Goal: Navigation & Orientation: Go to known website

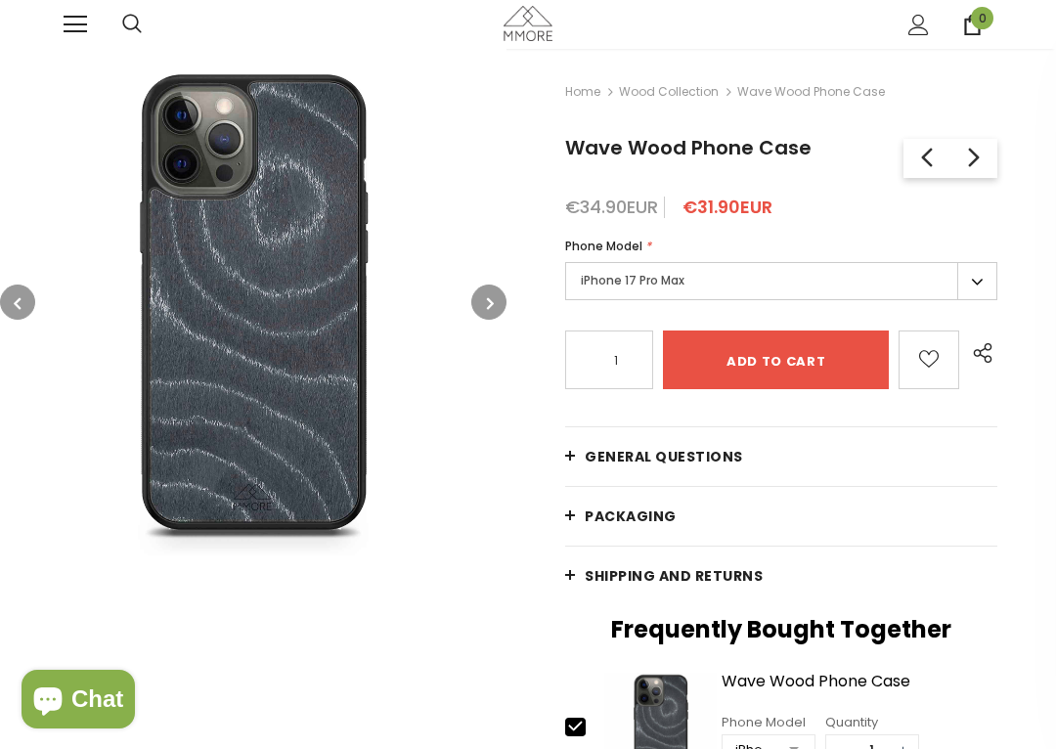
click at [26, 5] on div "Trending iPhone [GEOGRAPHIC_DATA]" at bounding box center [528, 24] width 1056 height 49
click at [29, 22] on div "Trending iPhone Huawei" at bounding box center [528, 24] width 1056 height 49
click at [72, 18] on span at bounding box center [75, 17] width 23 height 2
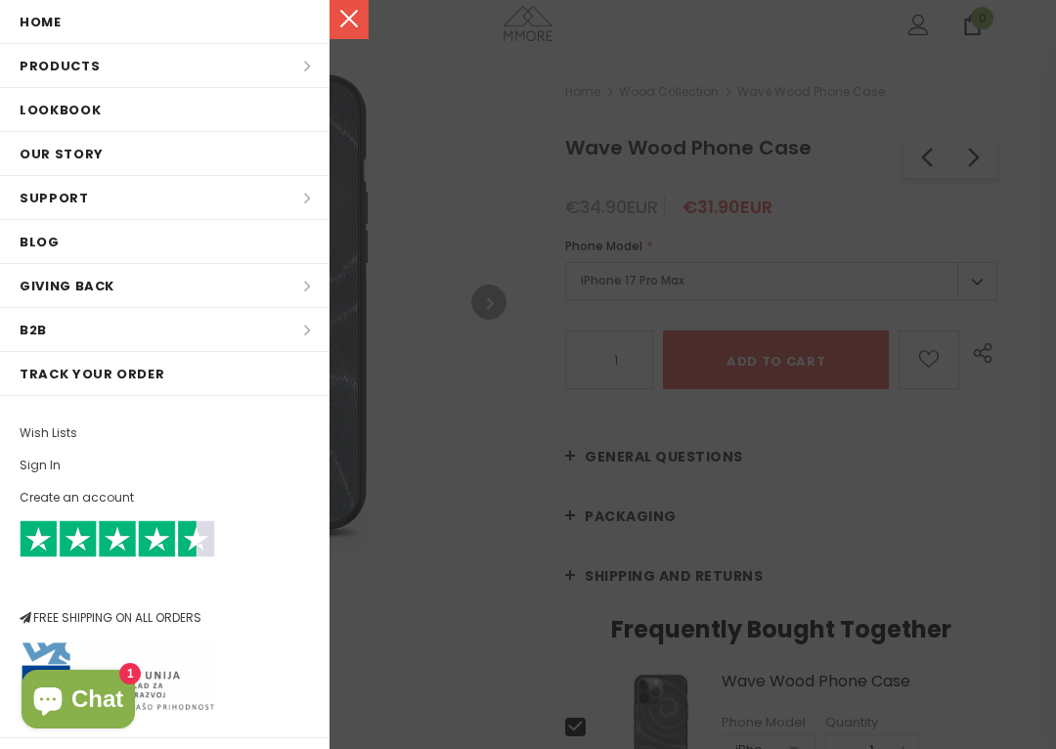
click at [4, 23] on link "Home" at bounding box center [165, 21] width 330 height 43
